Goal: Transaction & Acquisition: Subscribe to service/newsletter

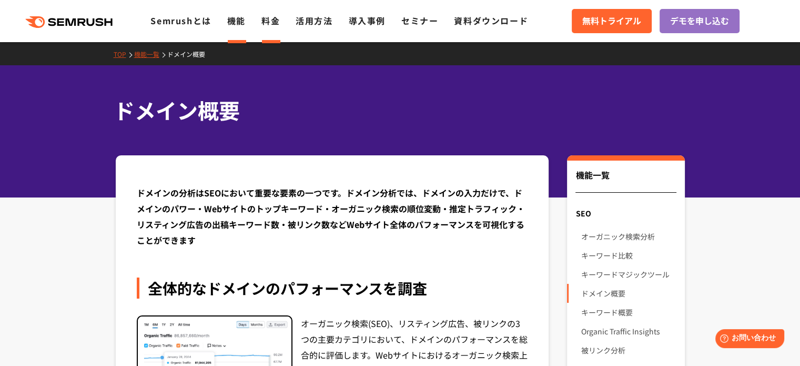
click at [263, 19] on link "料金" at bounding box center [271, 20] width 18 height 13
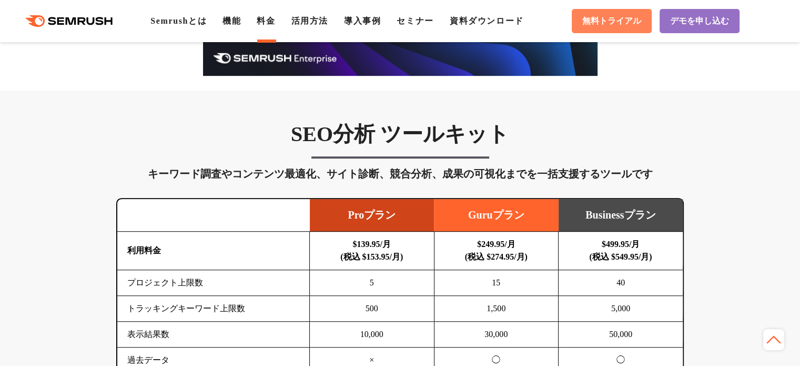
scroll to position [526, 0]
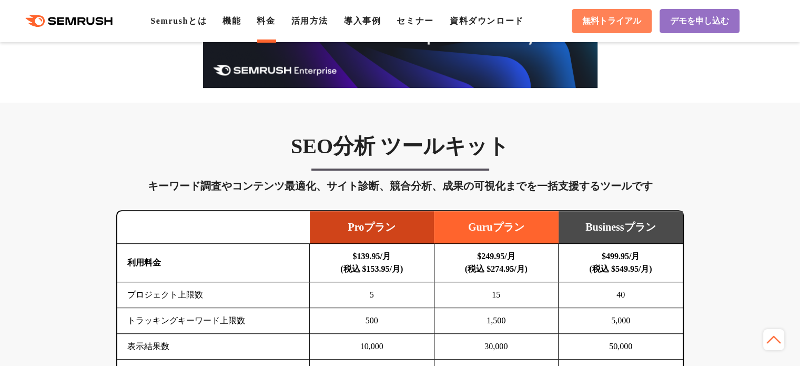
click at [615, 23] on span "無料トライアル" at bounding box center [611, 21] width 59 height 11
